Goal: Task Accomplishment & Management: Manage account settings

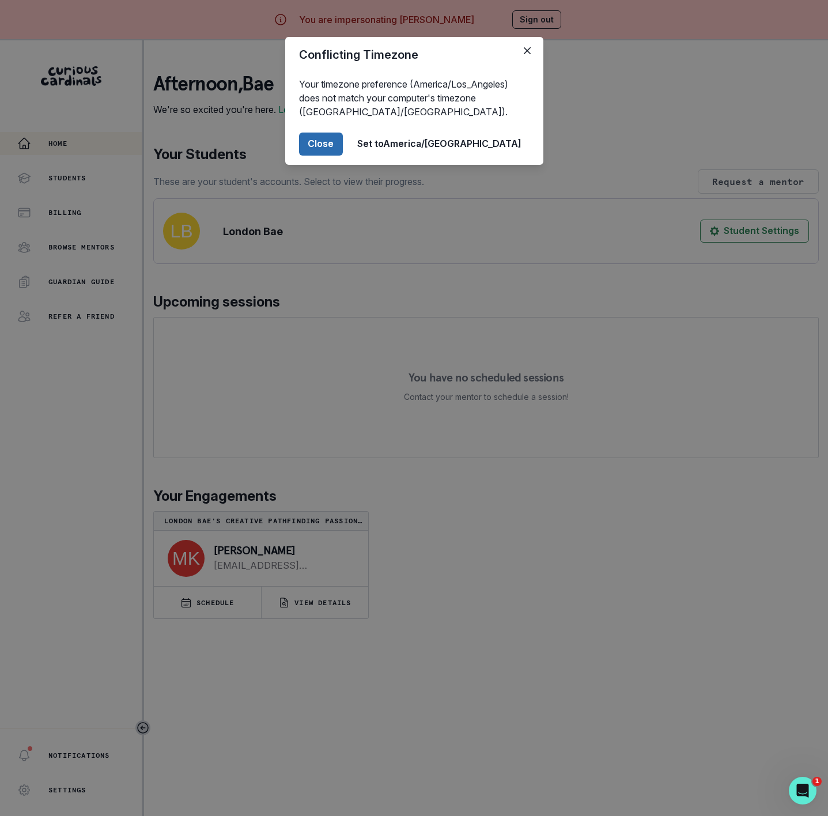
click at [343, 146] on button "Close" at bounding box center [321, 144] width 44 height 23
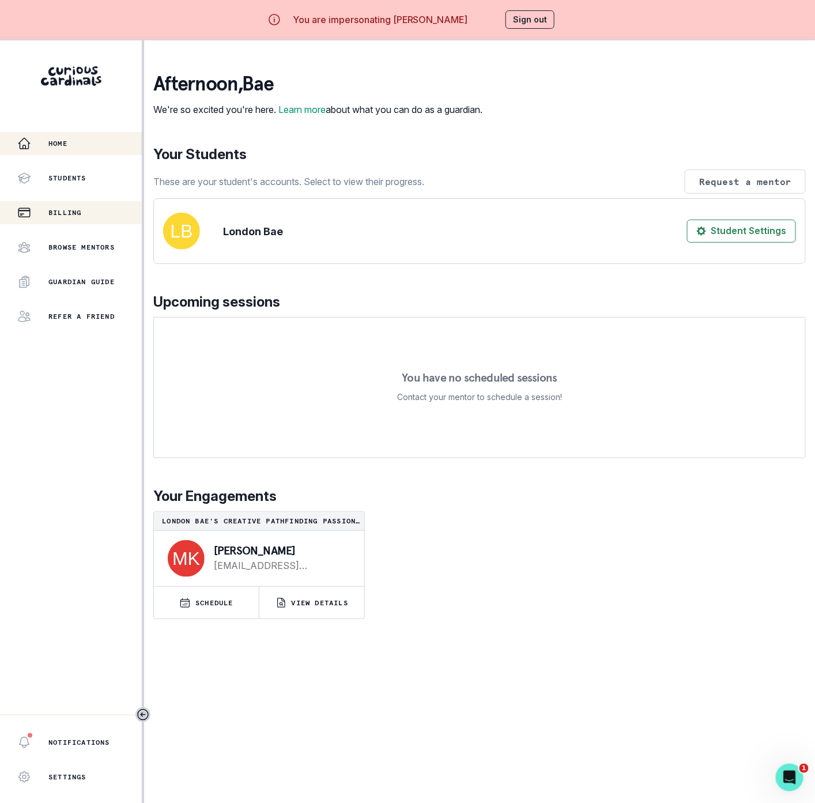
click at [82, 218] on div "Billing" at bounding box center [79, 213] width 124 height 14
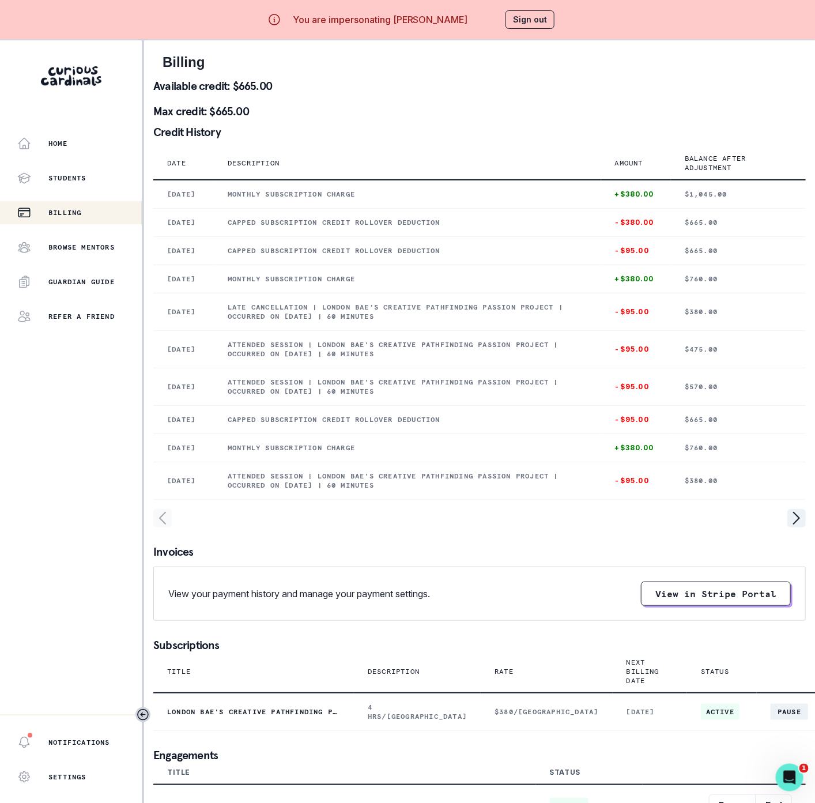
click at [534, 17] on button "Sign out" at bounding box center [529, 19] width 49 height 18
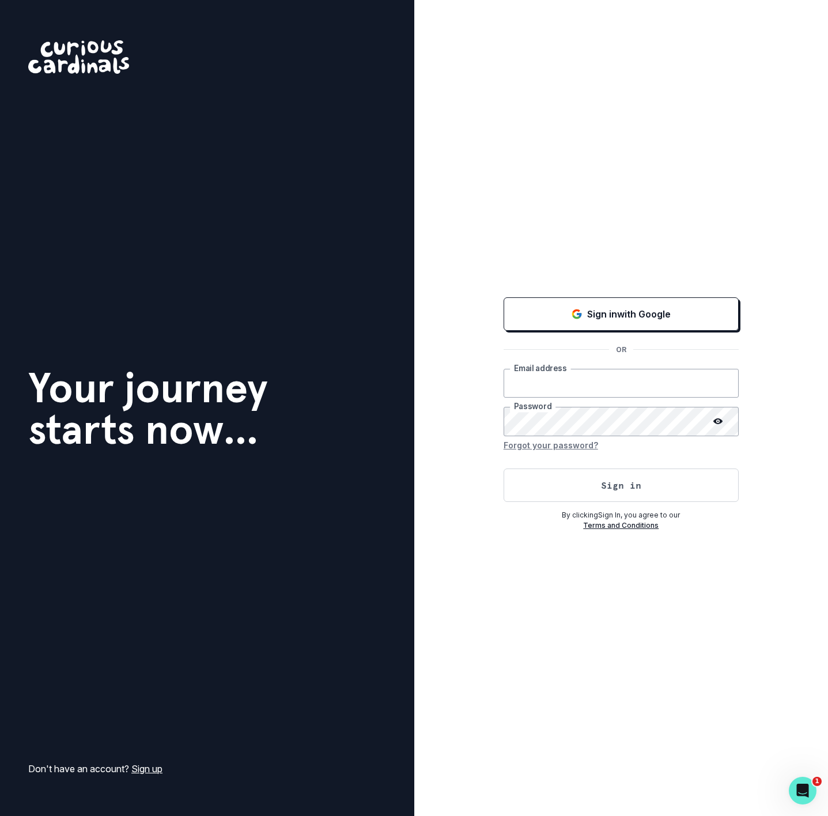
type input "[EMAIL_ADDRESS][DOMAIN_NAME]"
